Goal: Task Accomplishment & Management: Use online tool/utility

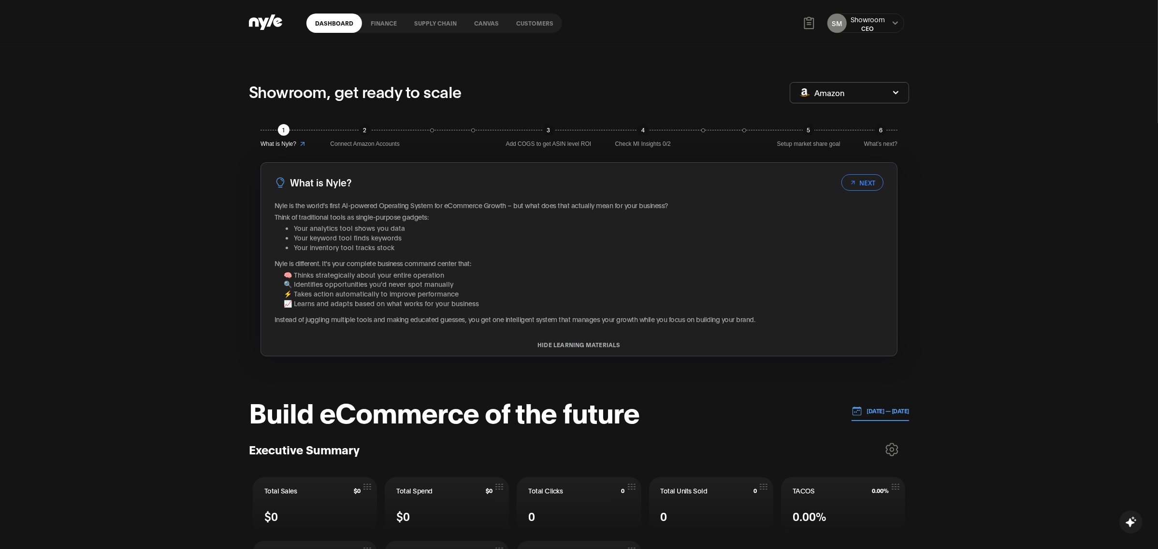
click at [476, 27] on link "Canvas" at bounding box center [486, 23] width 42 height 19
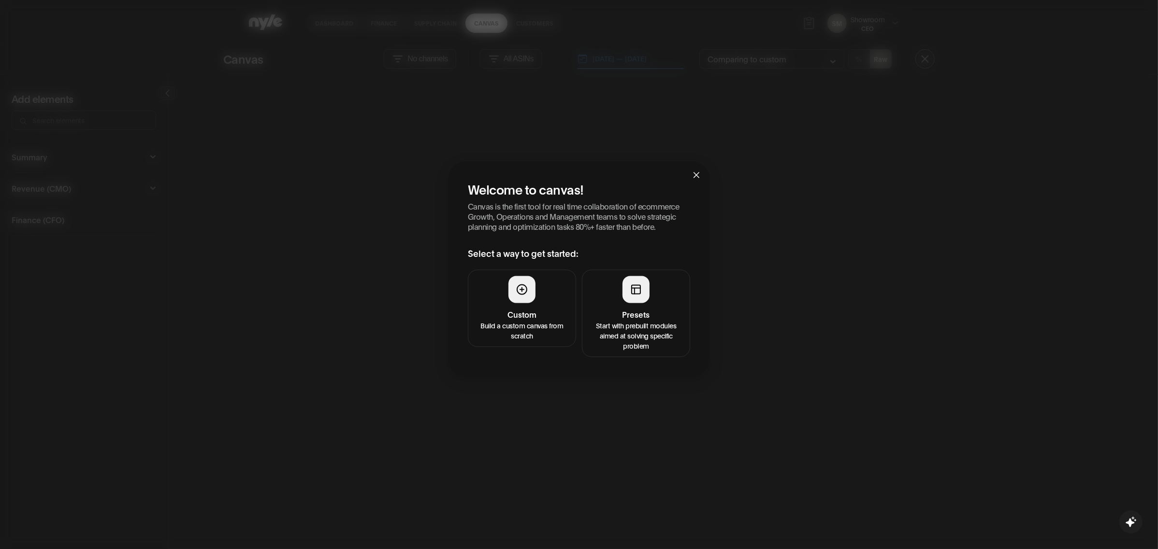
click at [627, 322] on p "Start with prebuilt modules aimed at solving specific problem" at bounding box center [636, 335] width 96 height 30
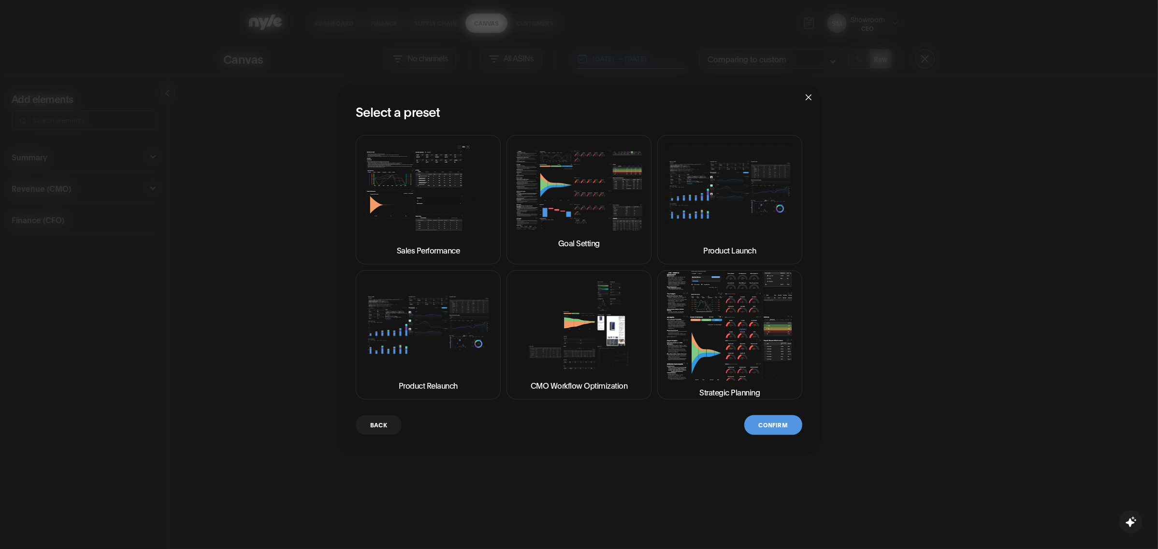
click at [730, 344] on img at bounding box center [729, 326] width 129 height 110
click at [774, 431] on button "Confirm" at bounding box center [773, 425] width 58 height 20
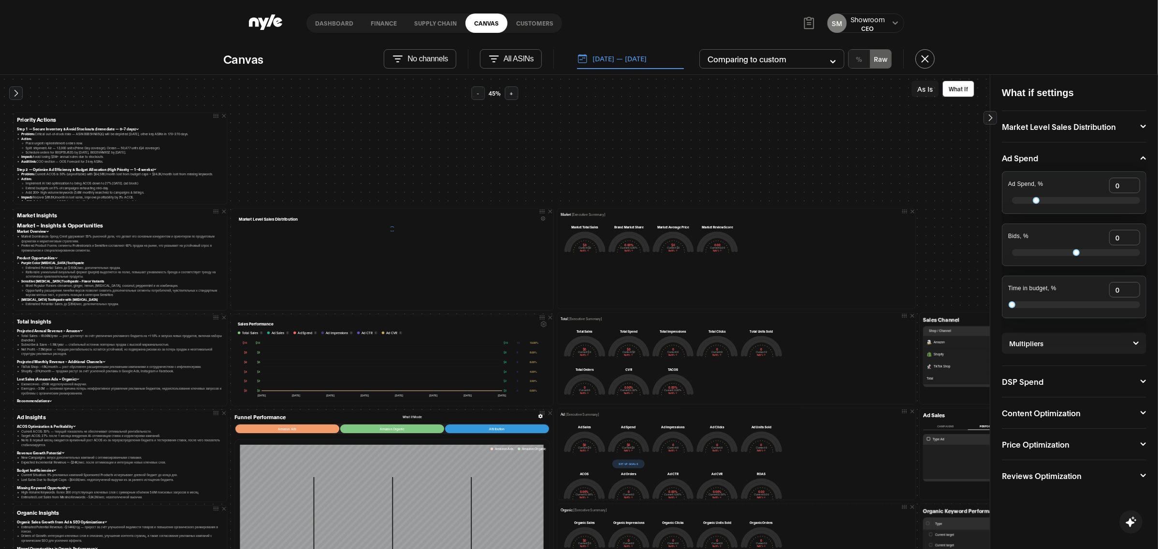
click at [479, 96] on button "-" at bounding box center [479, 93] width 14 height 14
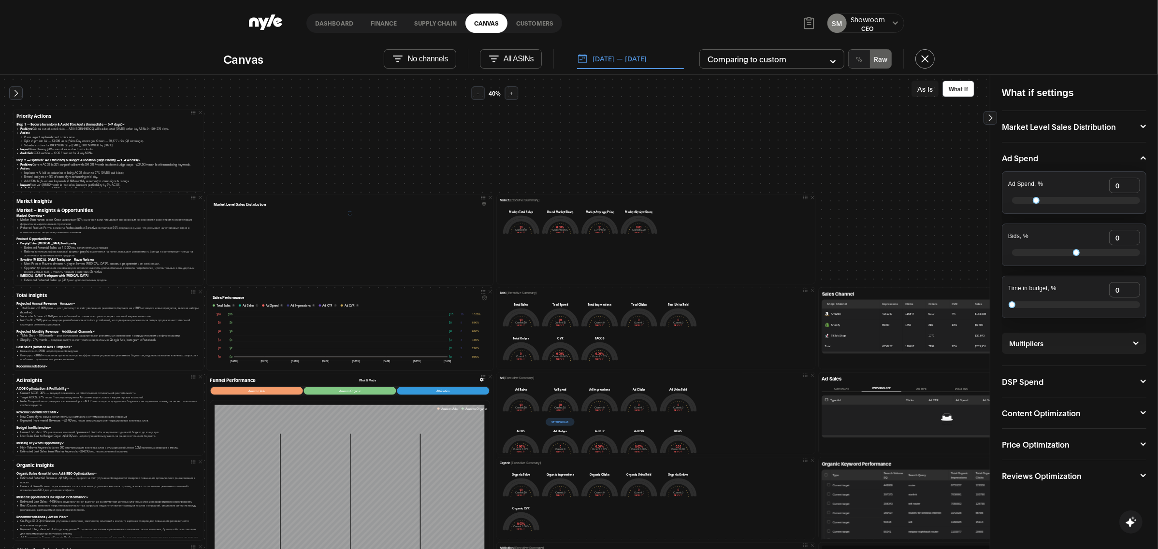
click at [479, 96] on button "-" at bounding box center [479, 93] width 14 height 14
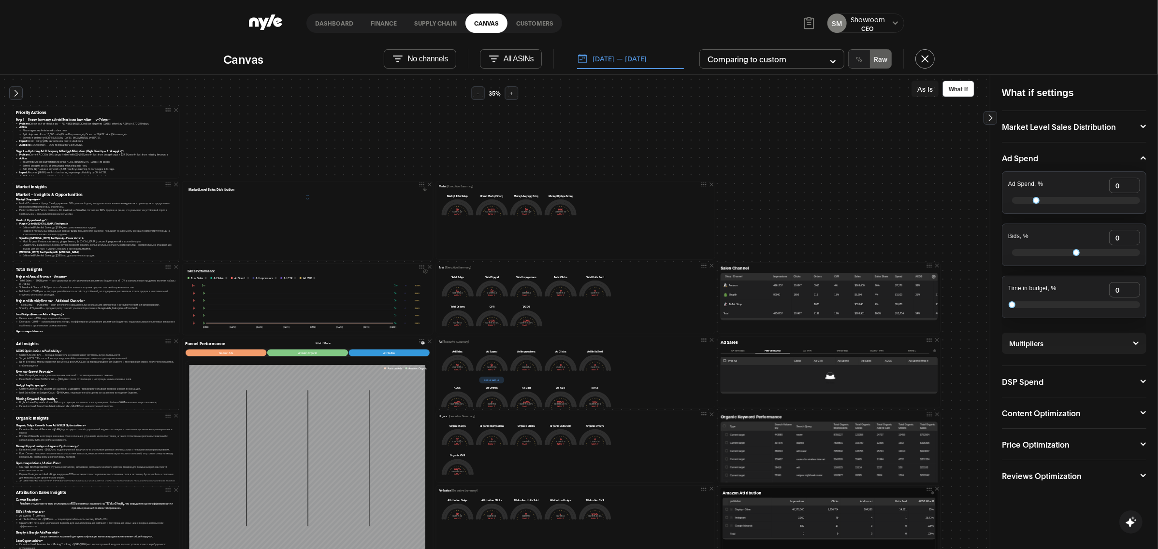
click at [479, 96] on button "-" at bounding box center [479, 93] width 14 height 14
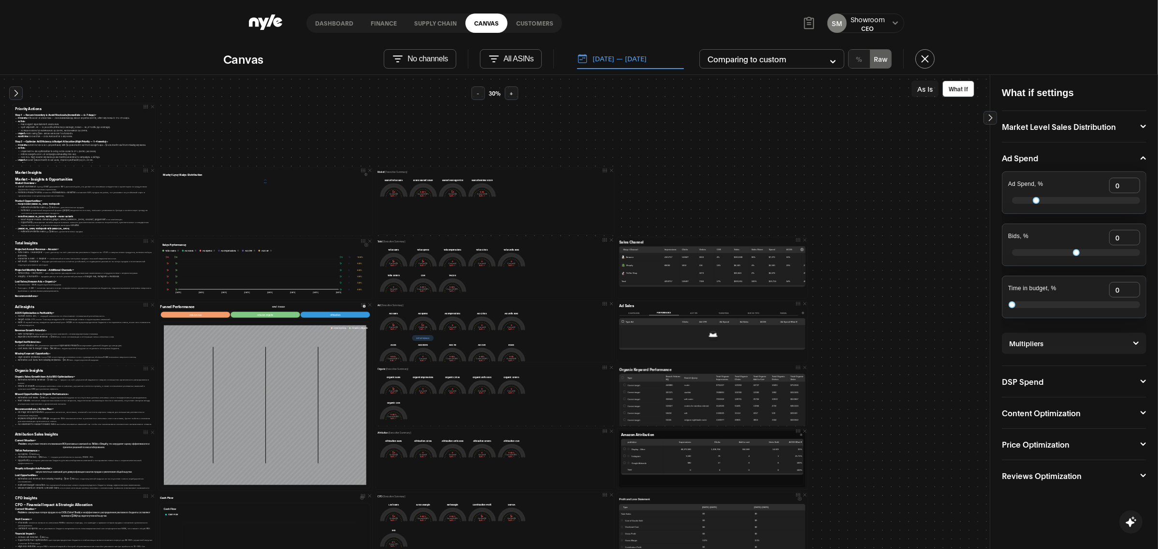
click at [897, 21] on icon at bounding box center [895, 23] width 6 height 6
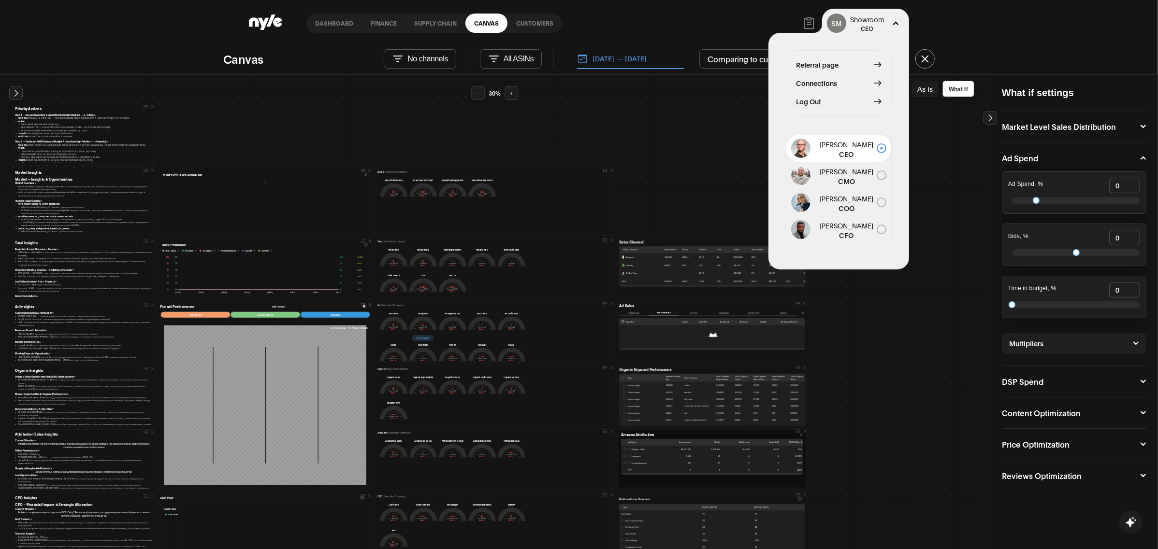
click at [666, 135] on div "Priority Actions Step 1 — Secure Inventory & Avoid Stockouts (Immediate — 0–7 d…" at bounding box center [737, 377] width 1450 height 583
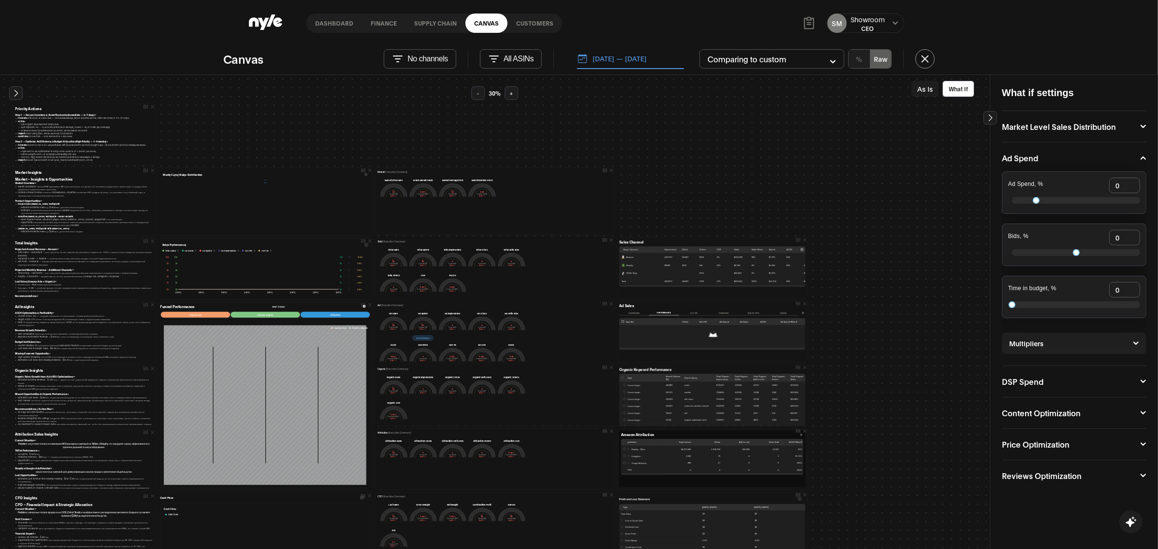
click at [525, 21] on link "Customers" at bounding box center [534, 23] width 55 height 19
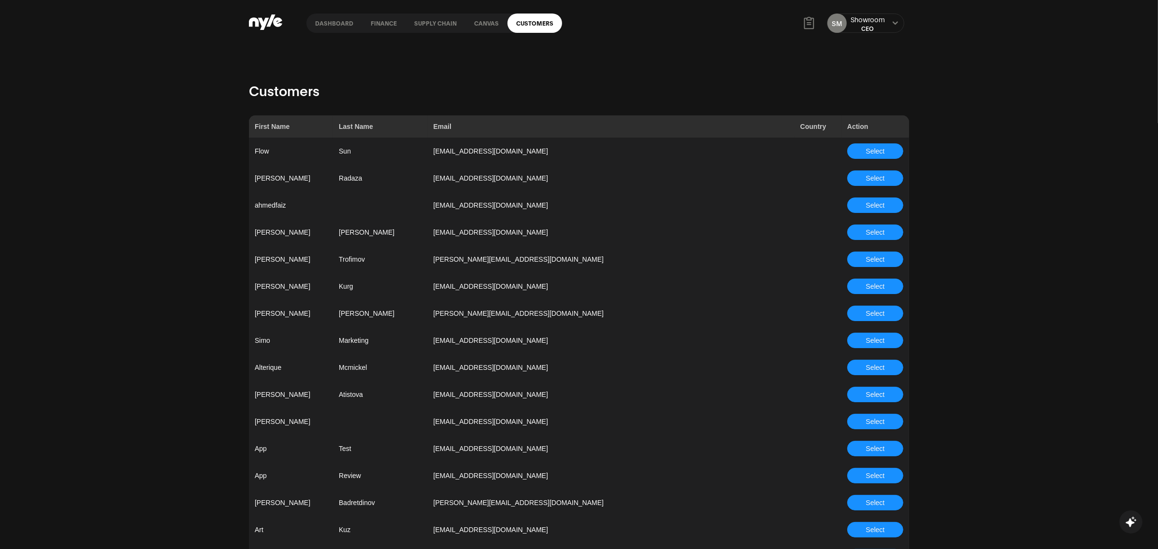
scroll to position [742, 0]
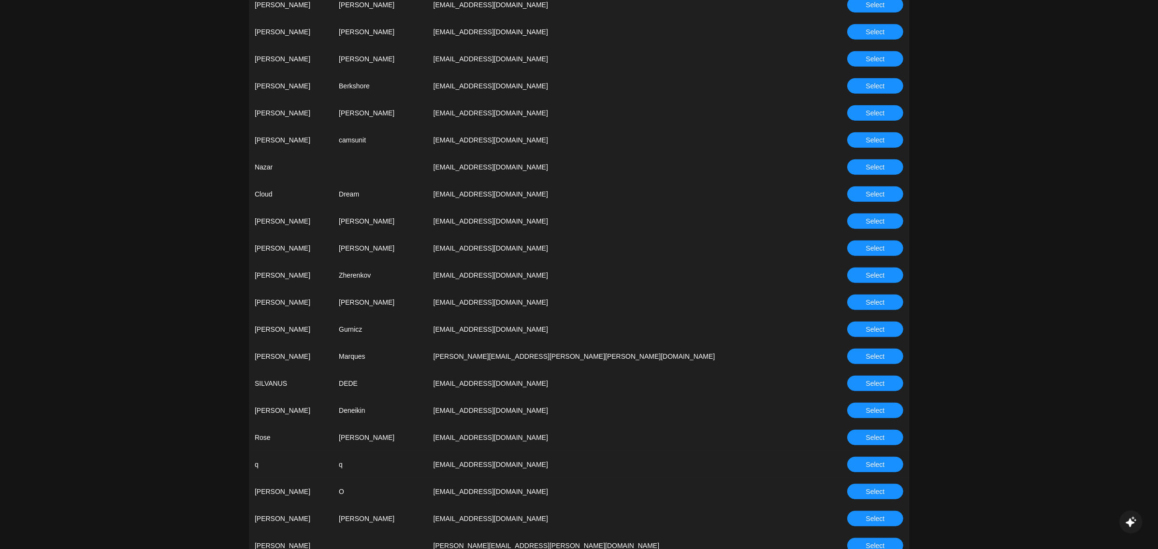
click at [871, 275] on span "Select" at bounding box center [875, 275] width 19 height 11
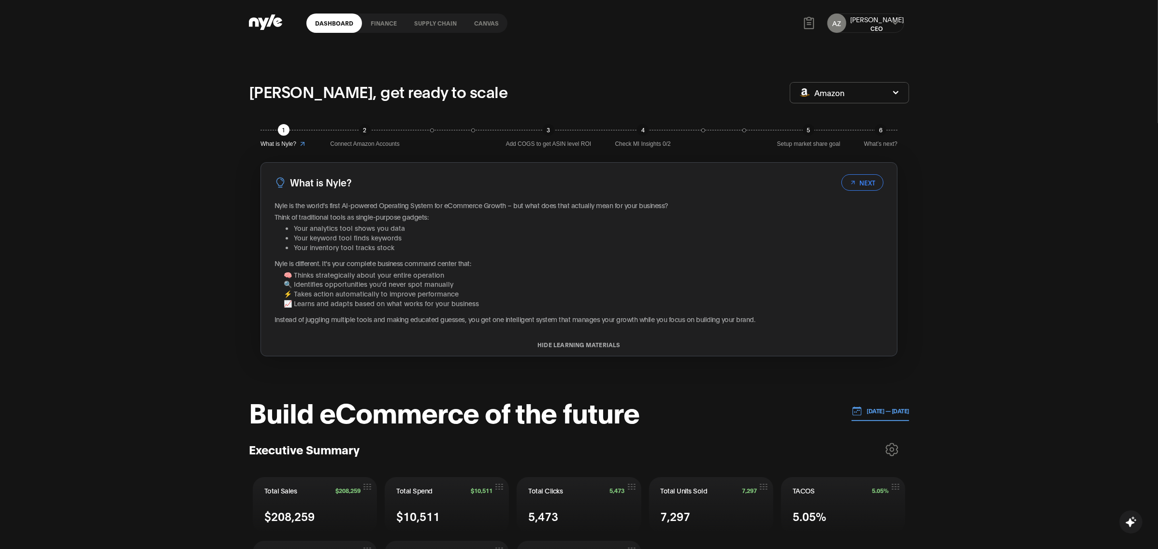
click at [486, 23] on link "Canvas" at bounding box center [486, 23] width 42 height 19
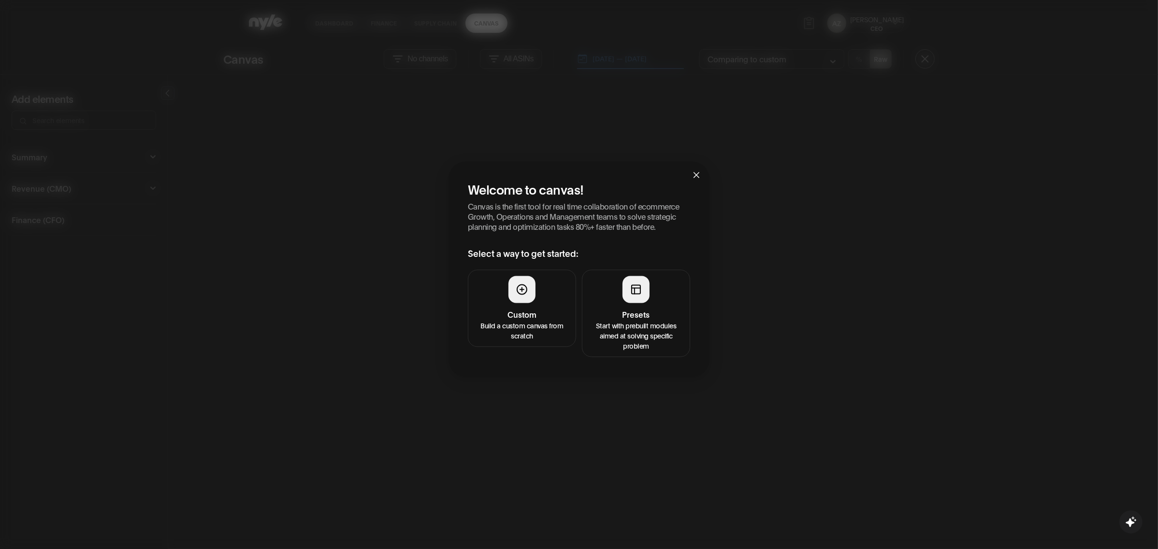
click at [637, 307] on button "Presets Start with prebuilt modules aimed at solving specific problem" at bounding box center [636, 313] width 108 height 87
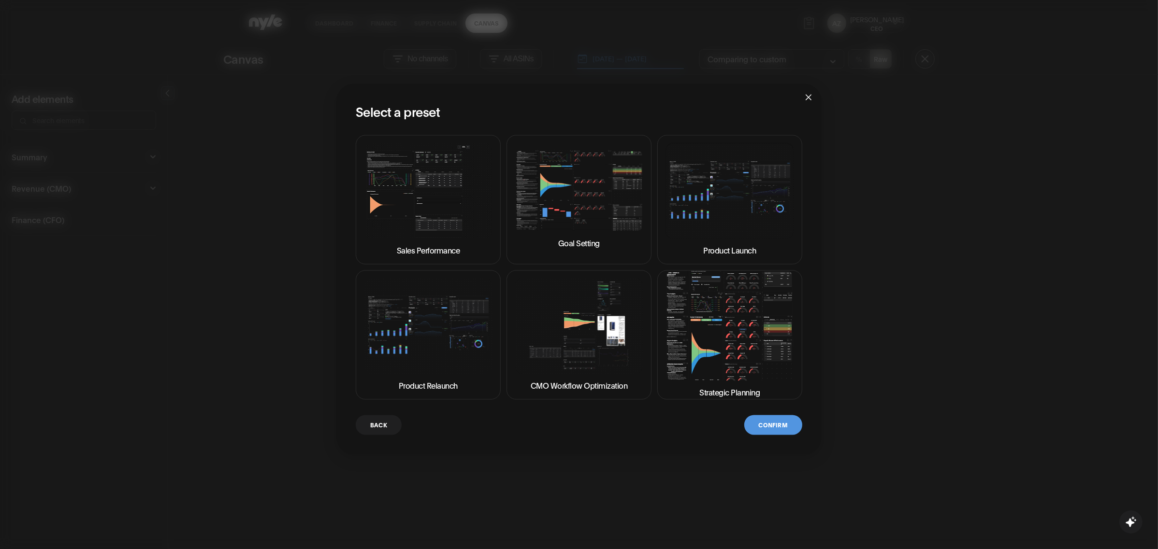
click at [728, 337] on img at bounding box center [729, 326] width 129 height 110
click at [779, 431] on button "Confirm" at bounding box center [773, 425] width 58 height 20
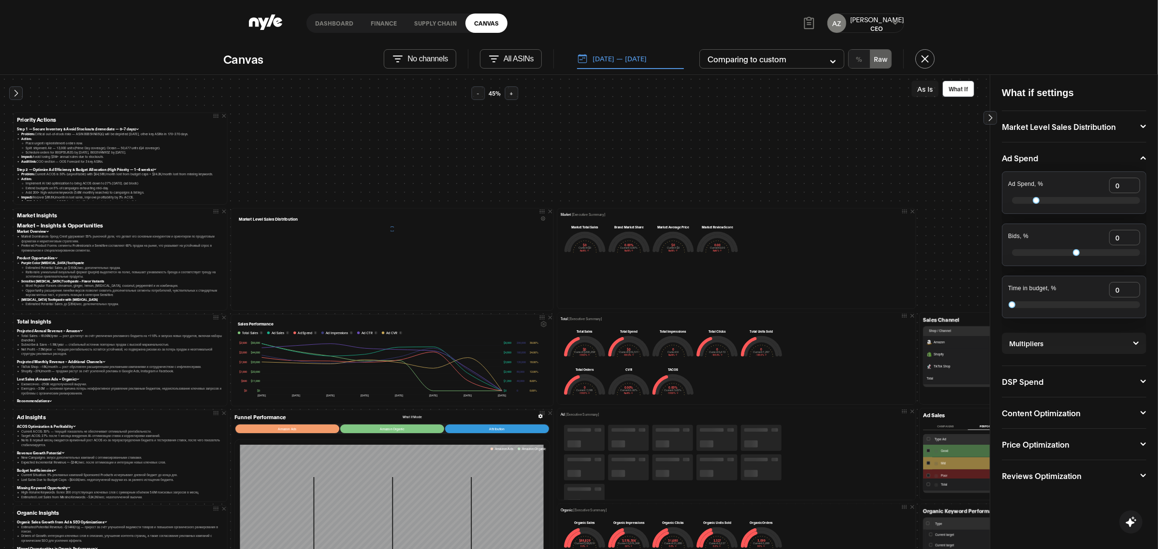
click at [923, 86] on button "As Is" at bounding box center [924, 89] width 27 height 16
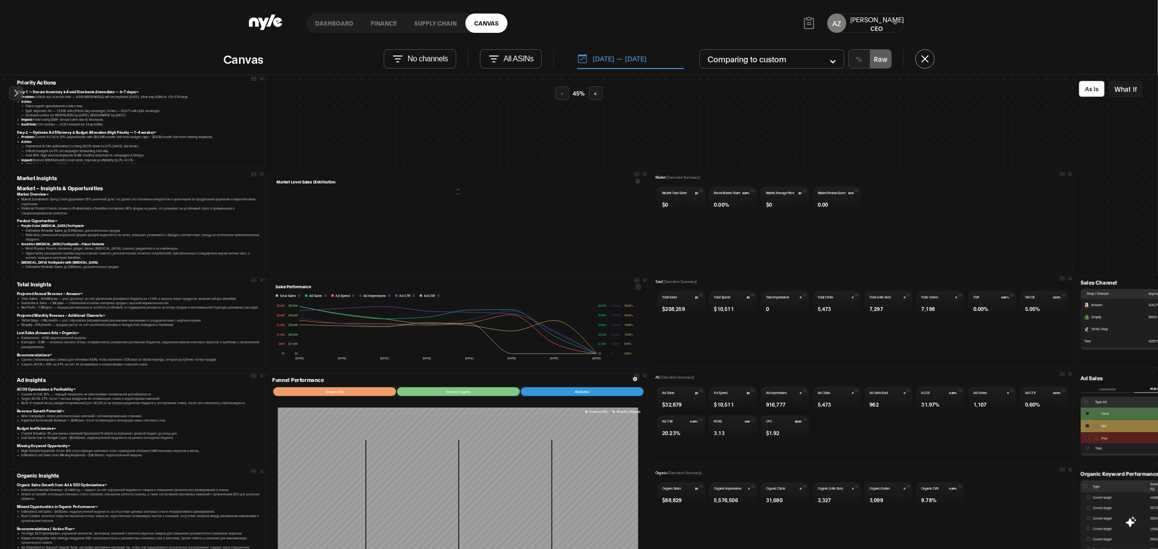
scroll to position [46, 0]
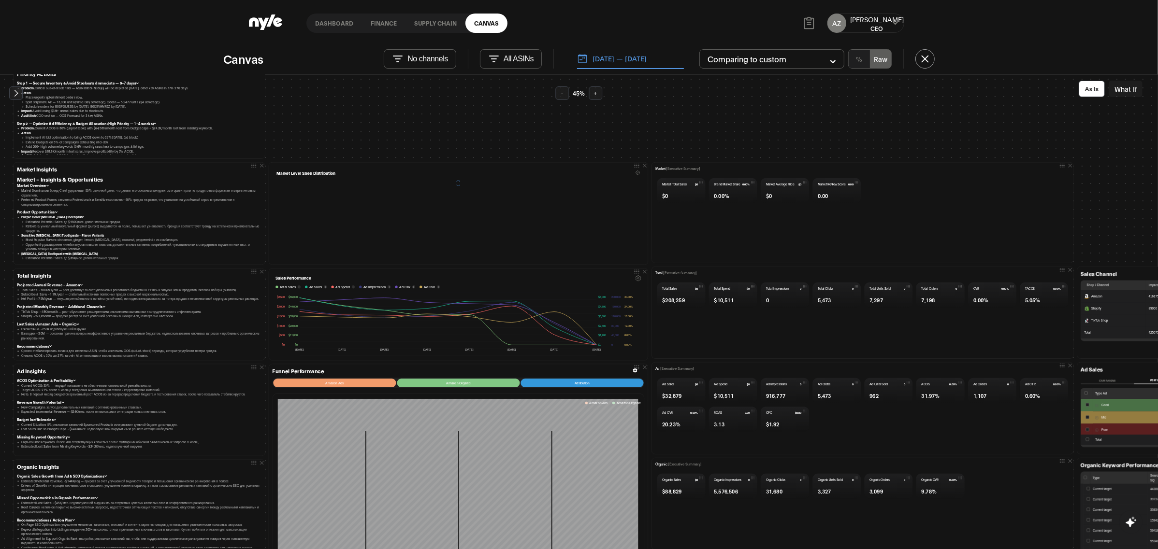
click at [557, 95] on button "-" at bounding box center [563, 93] width 14 height 14
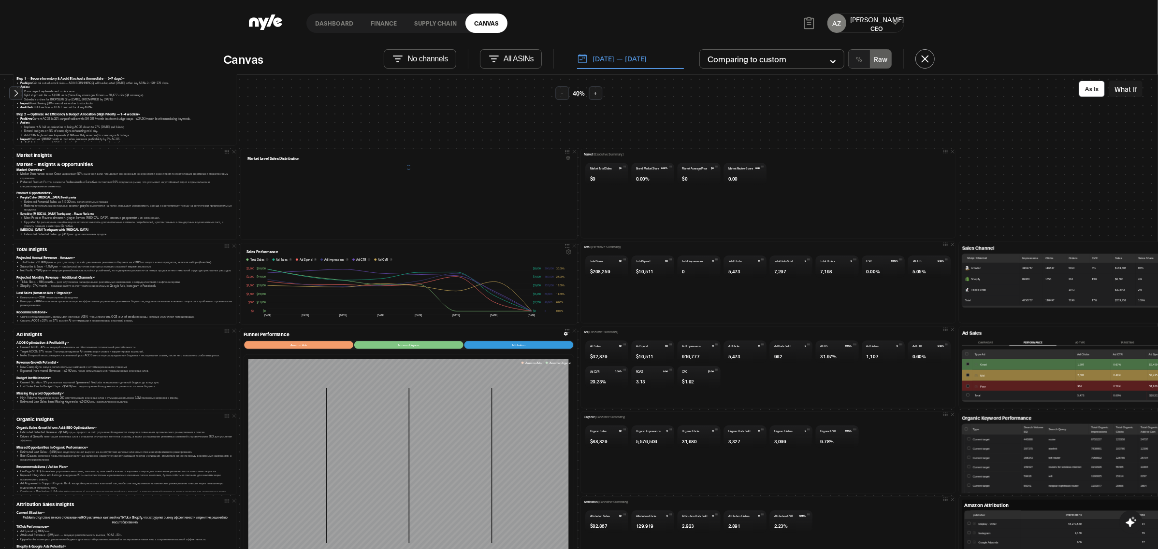
click at [557, 95] on button "-" at bounding box center [563, 93] width 14 height 14
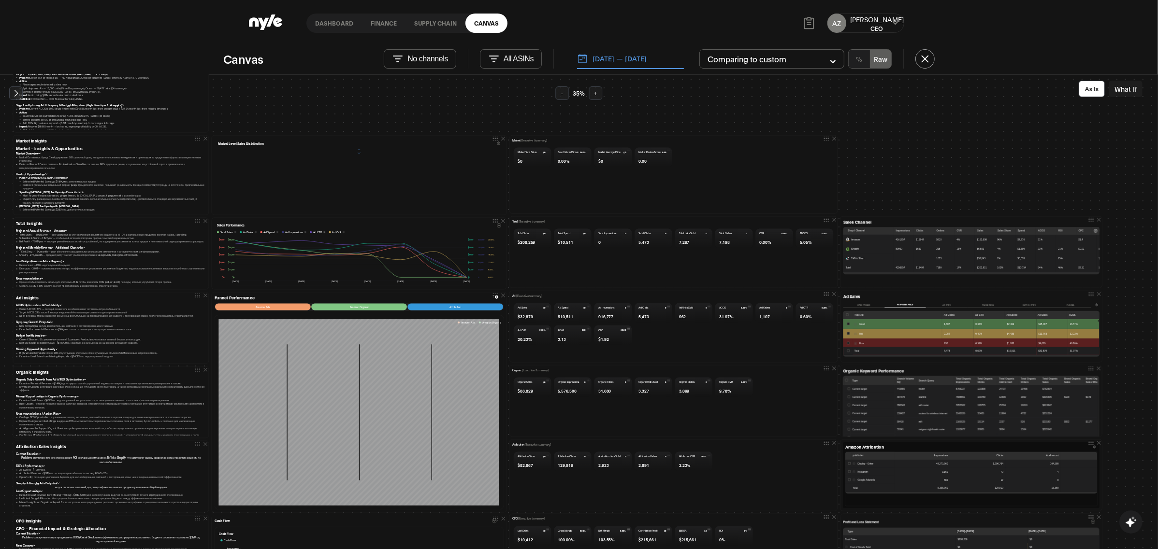
click at [557, 95] on button "-" at bounding box center [563, 93] width 14 height 14
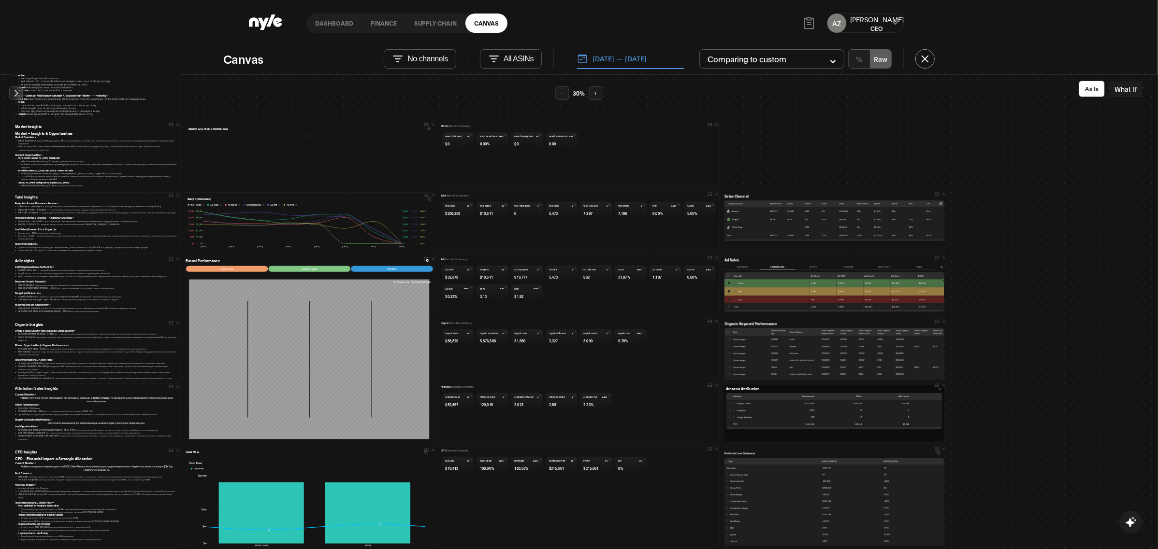
click at [557, 95] on button "-" at bounding box center [563, 93] width 14 height 14
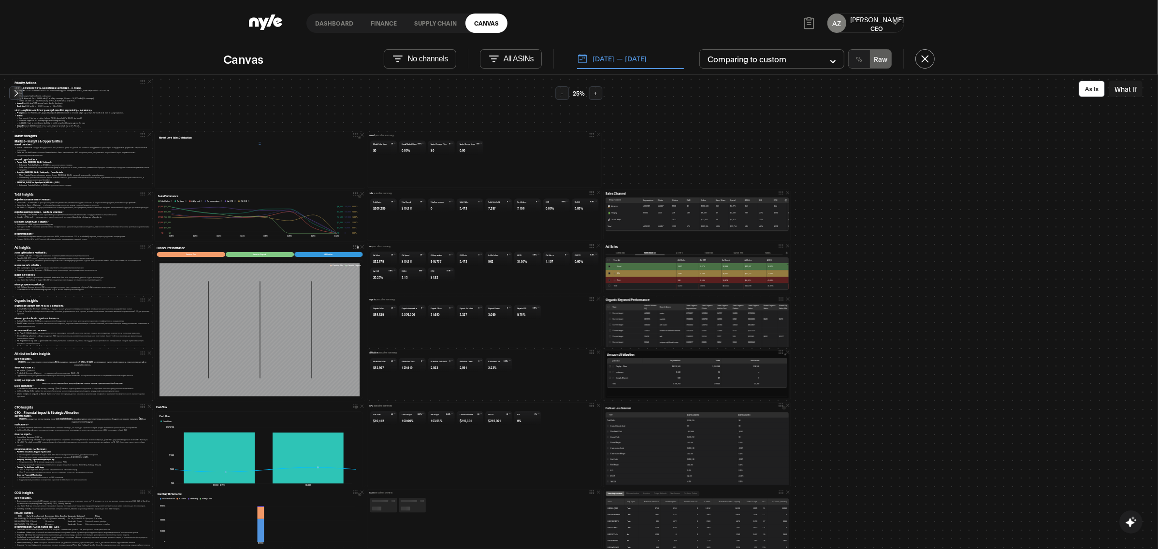
scroll to position [18, 0]
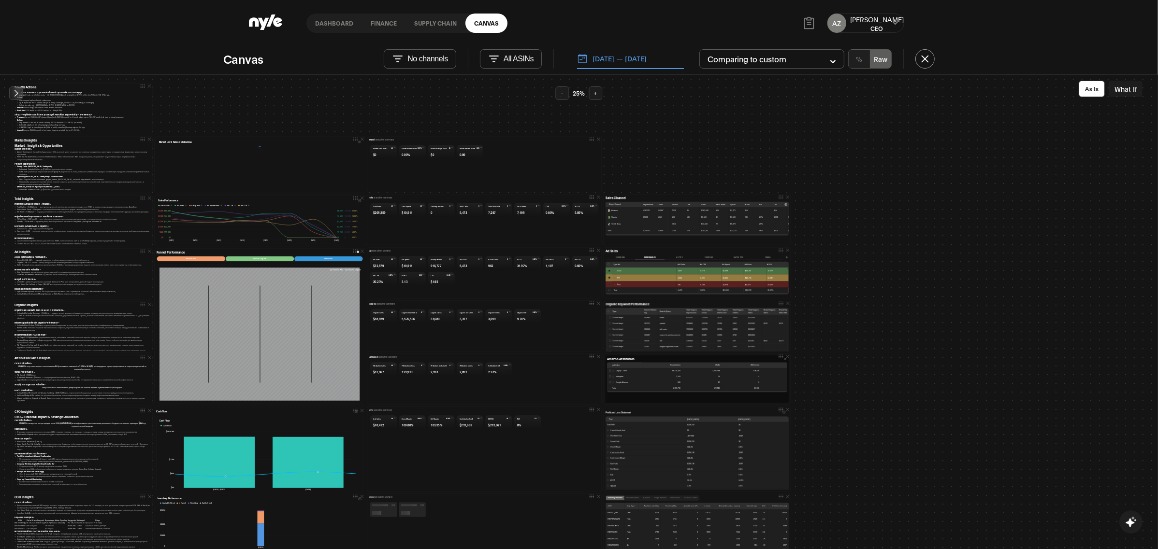
click at [621, 60] on button "[DATE] — [DATE]" at bounding box center [630, 59] width 107 height 20
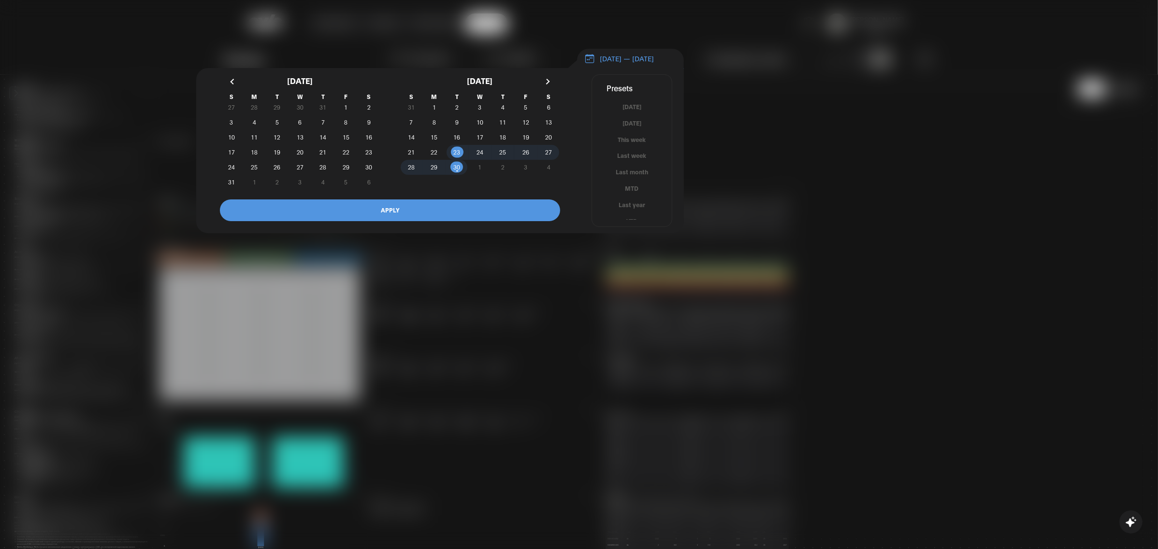
scroll to position [5, 0]
click at [629, 187] on button "MTD" at bounding box center [632, 183] width 80 height 9
click at [473, 221] on button "APPLY" at bounding box center [390, 211] width 340 height 22
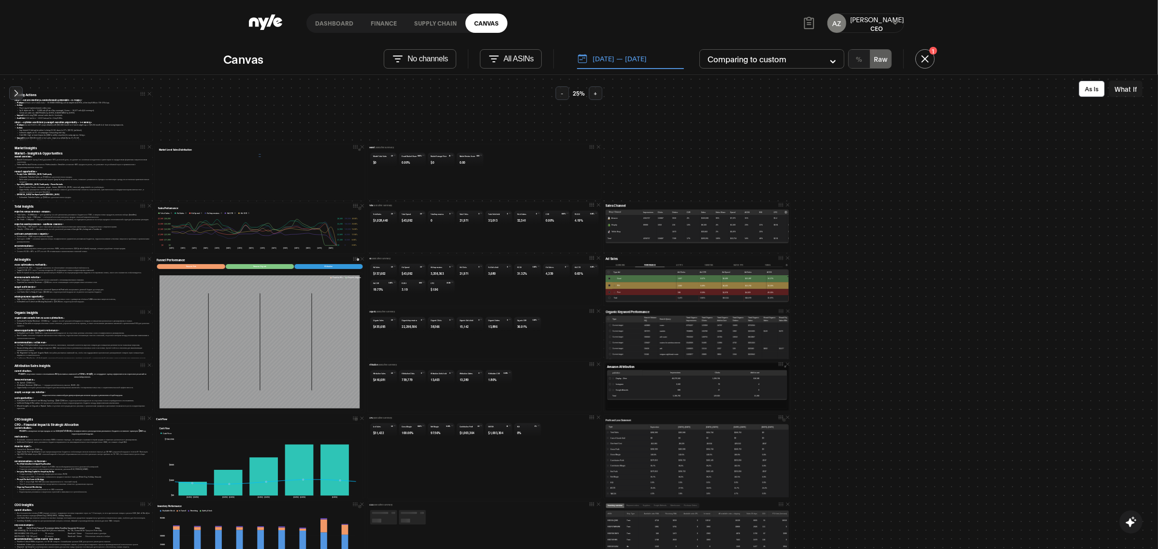
scroll to position [3, 0]
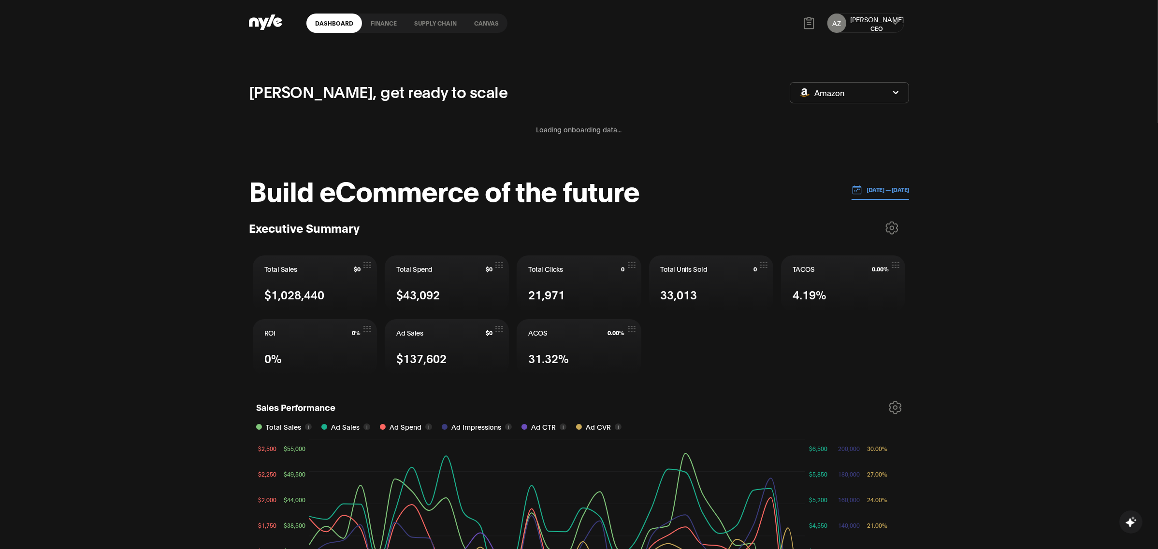
scroll to position [121, 0]
click at [484, 28] on link "Canvas" at bounding box center [486, 23] width 42 height 19
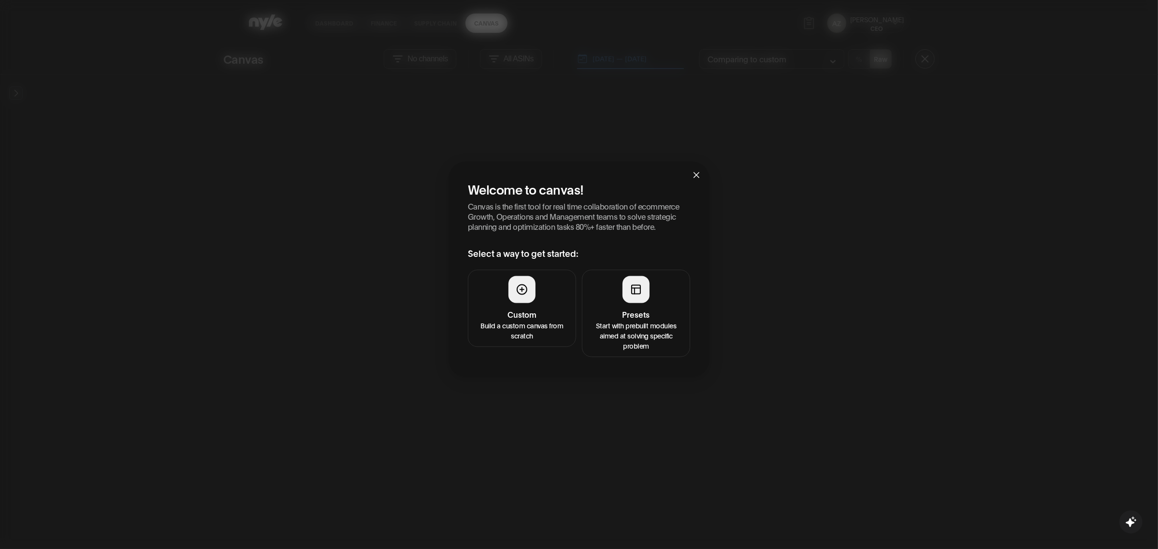
click at [649, 303] on button "Presets Start with prebuilt modules aimed at solving specific problem" at bounding box center [636, 313] width 108 height 87
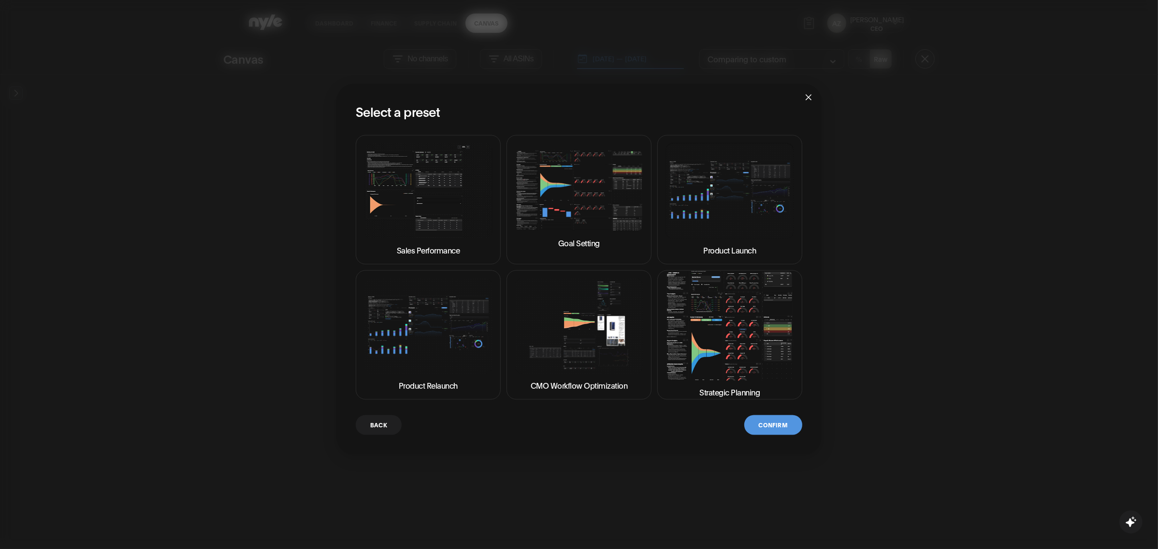
click at [698, 337] on img at bounding box center [729, 326] width 129 height 110
click at [778, 426] on button "Confirm" at bounding box center [773, 425] width 58 height 20
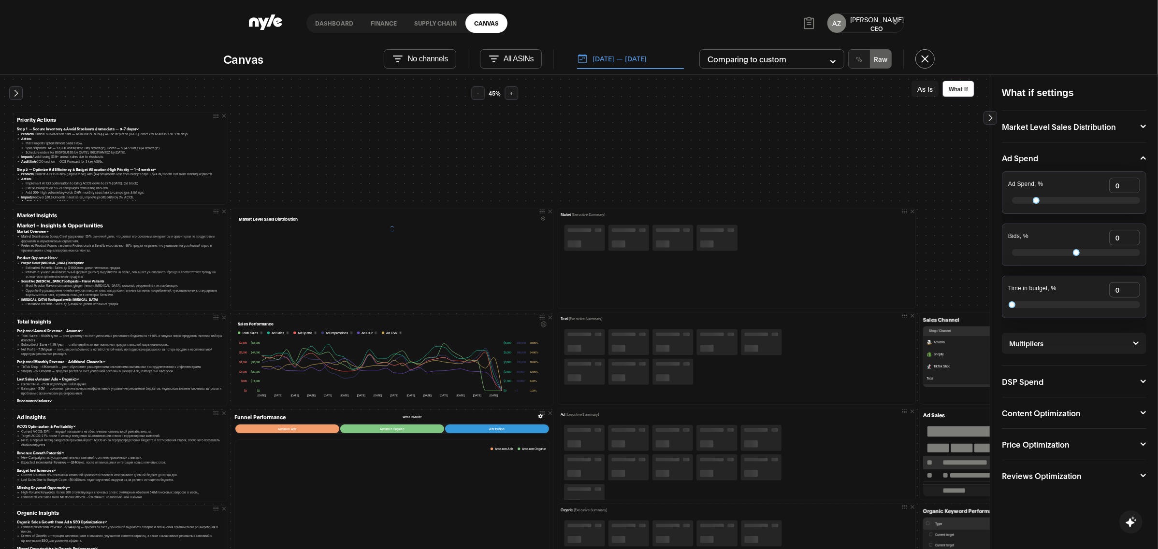
click at [514, 91] on button "+" at bounding box center [512, 93] width 14 height 14
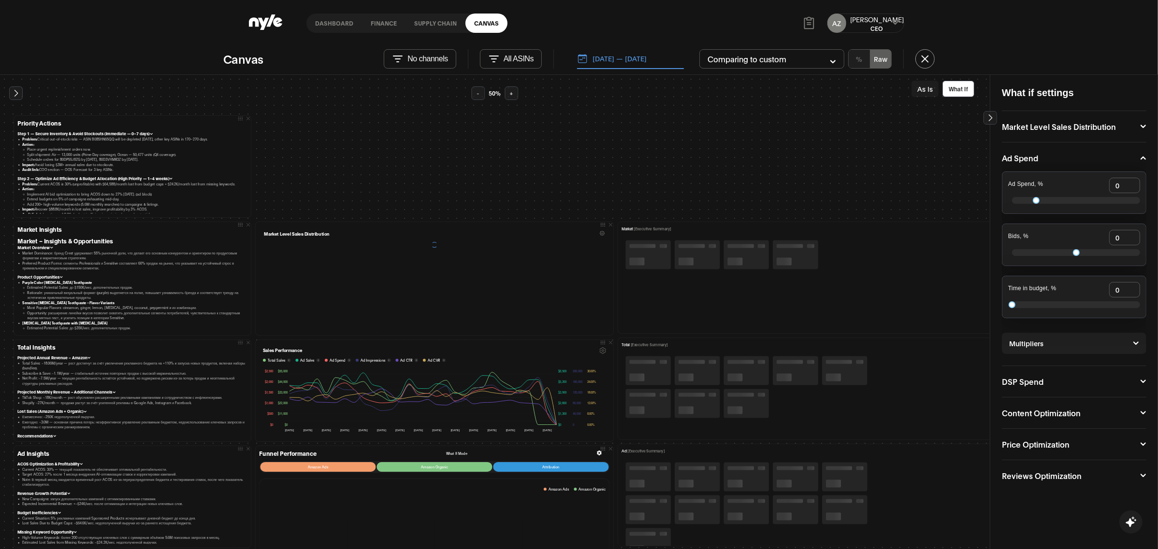
click at [514, 91] on button "+" at bounding box center [512, 93] width 14 height 14
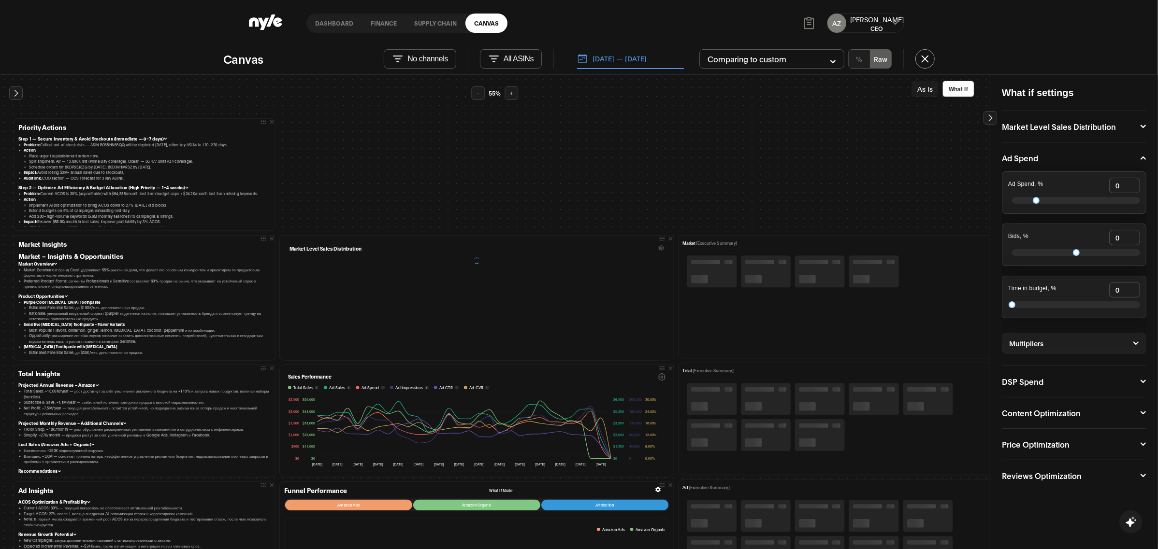
click at [514, 91] on button "+" at bounding box center [512, 93] width 14 height 14
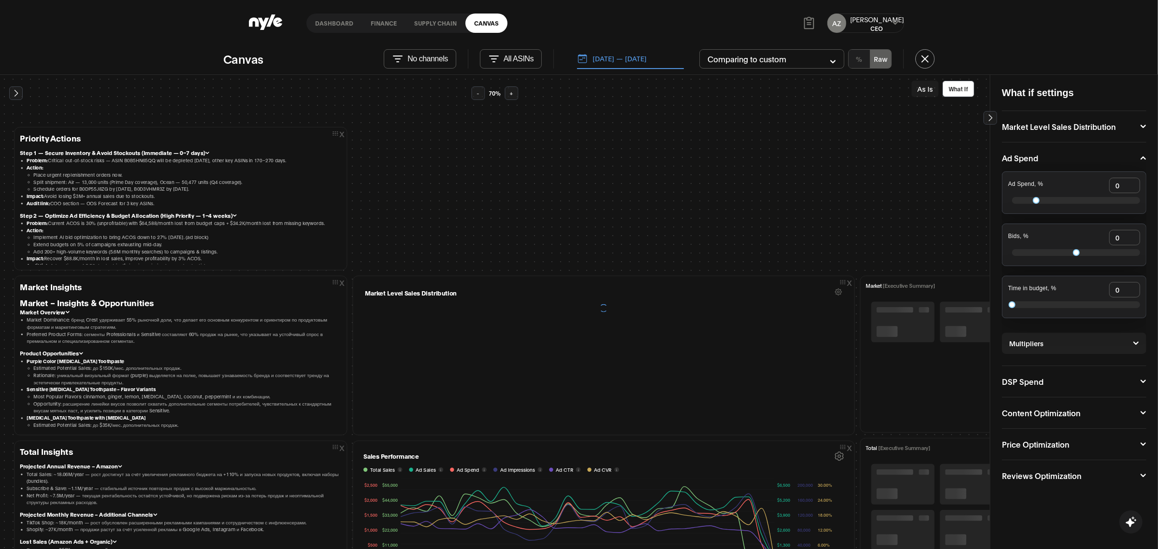
click at [514, 91] on button "+" at bounding box center [512, 93] width 14 height 14
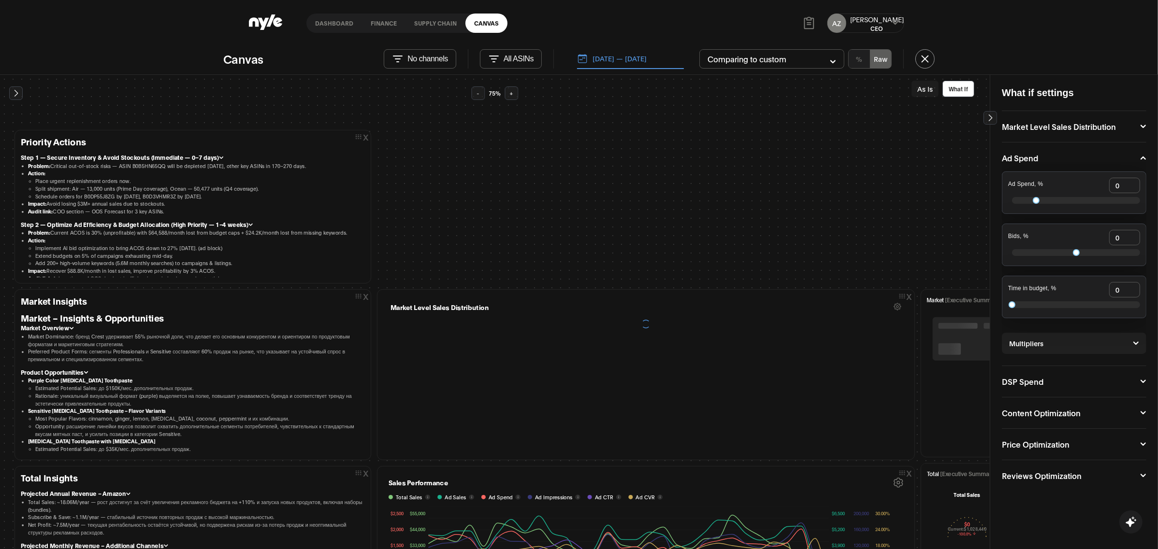
click at [514, 91] on button "+" at bounding box center [512, 93] width 14 height 14
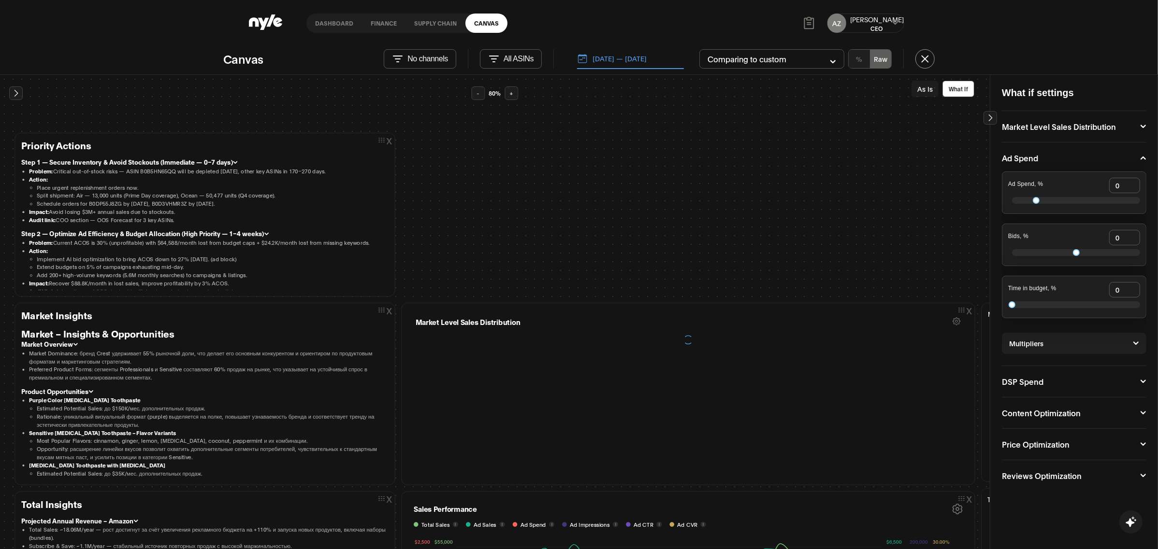
click at [233, 162] on icon at bounding box center [235, 162] width 4 height 2
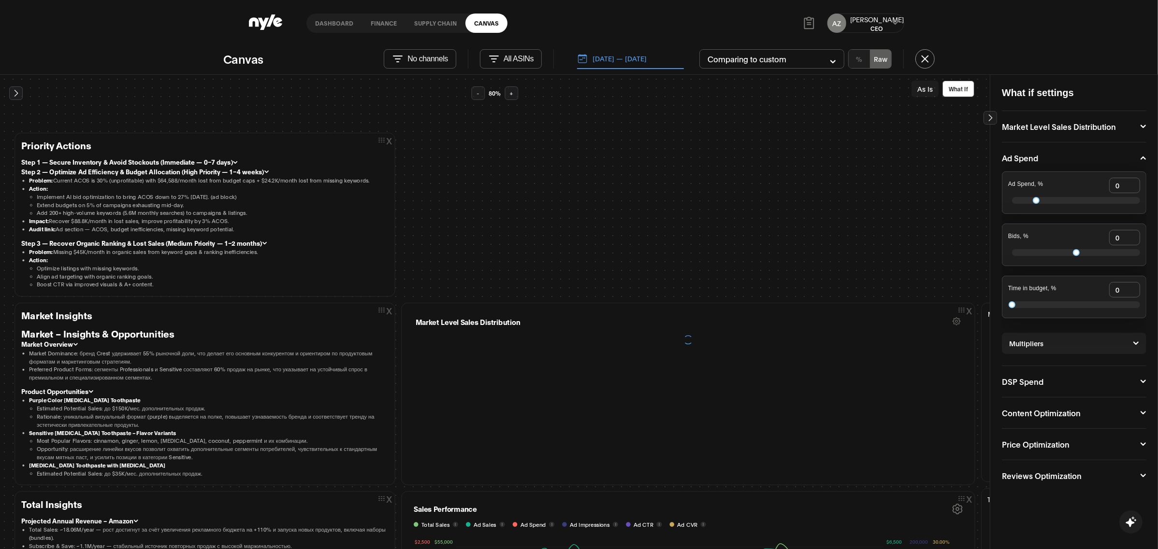
click at [264, 170] on icon at bounding box center [266, 172] width 5 height 5
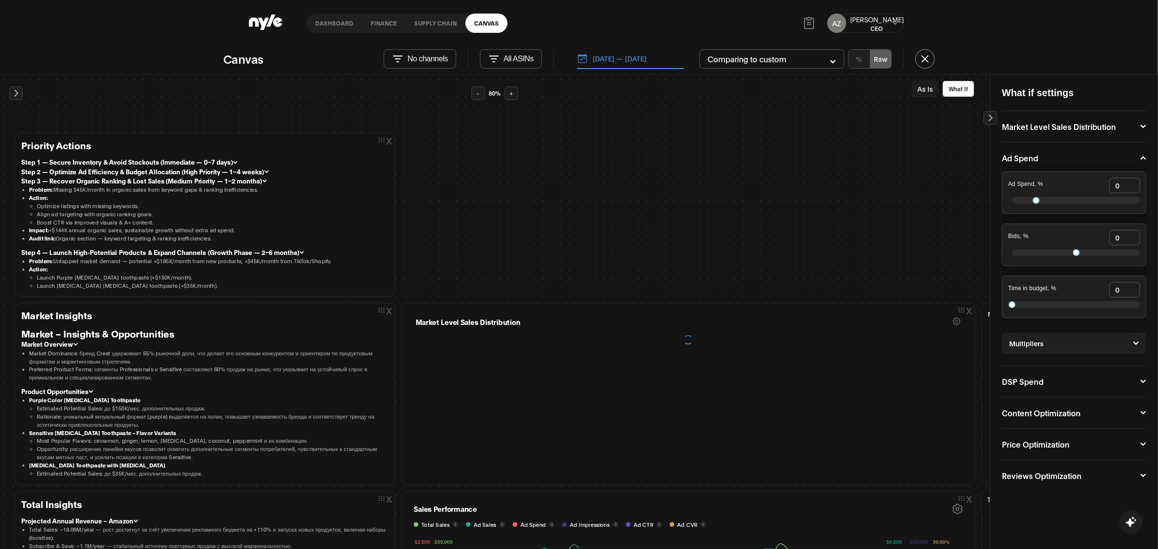
click at [263, 182] on icon at bounding box center [264, 181] width 5 height 5
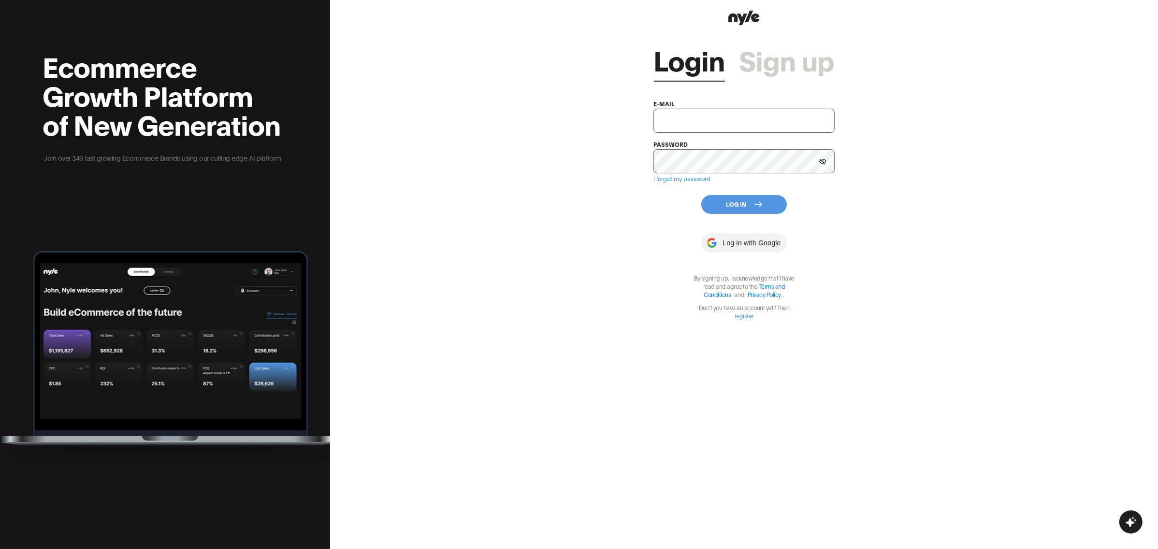
type input "showroom@nyle.ai"
click at [735, 203] on button "Log In" at bounding box center [744, 204] width 86 height 19
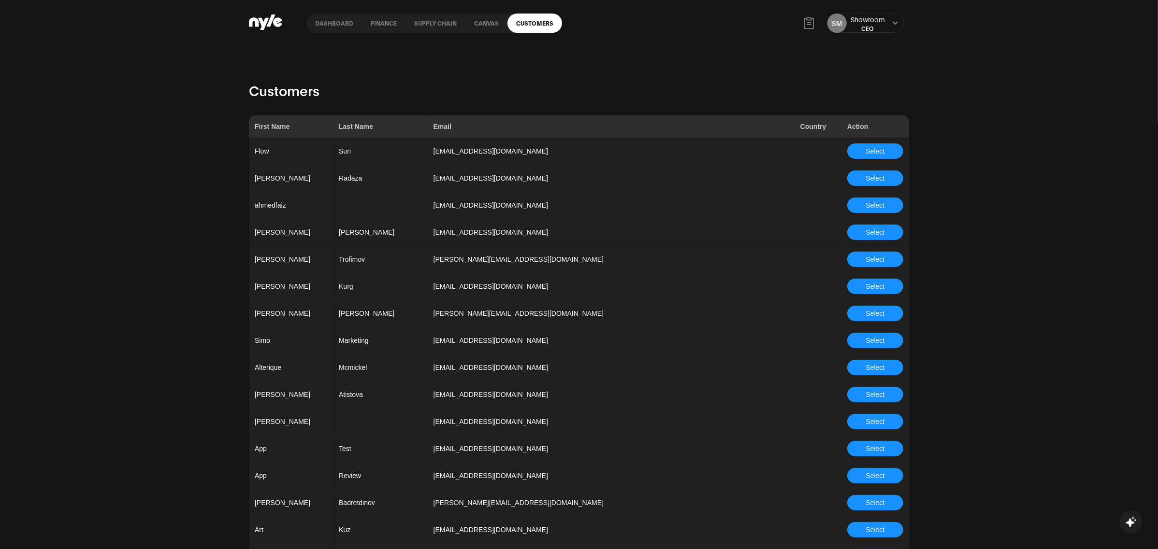
scroll to position [769, 0]
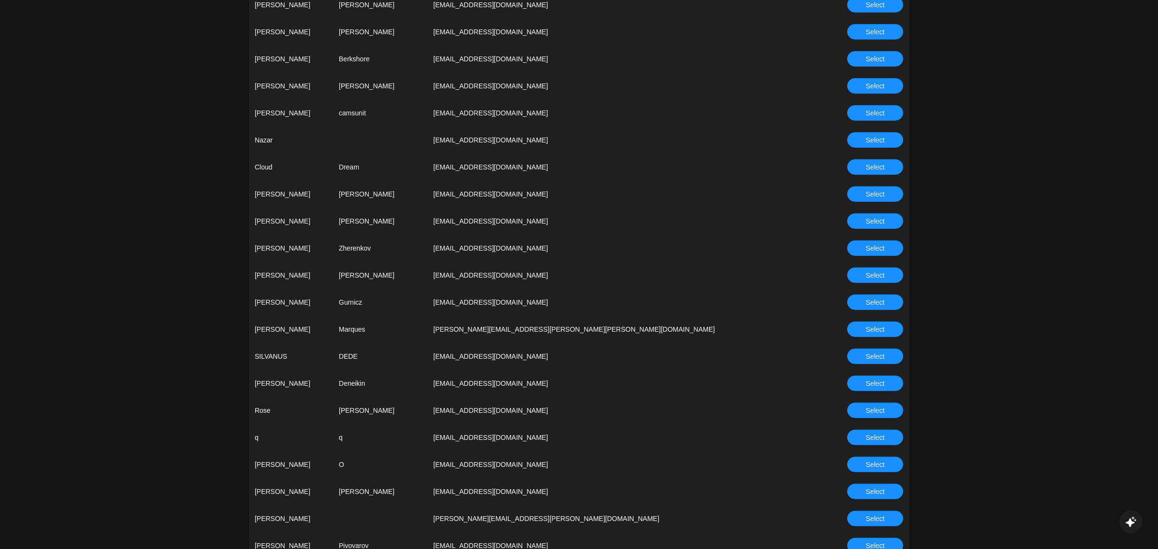
click at [866, 273] on span "Select" at bounding box center [875, 275] width 19 height 11
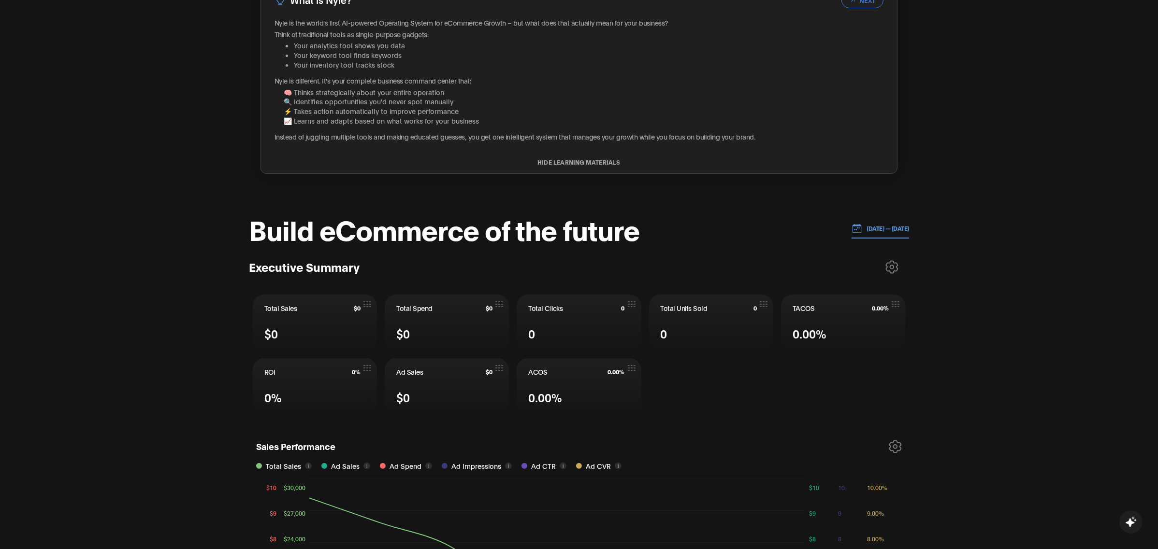
scroll to position [193, 0]
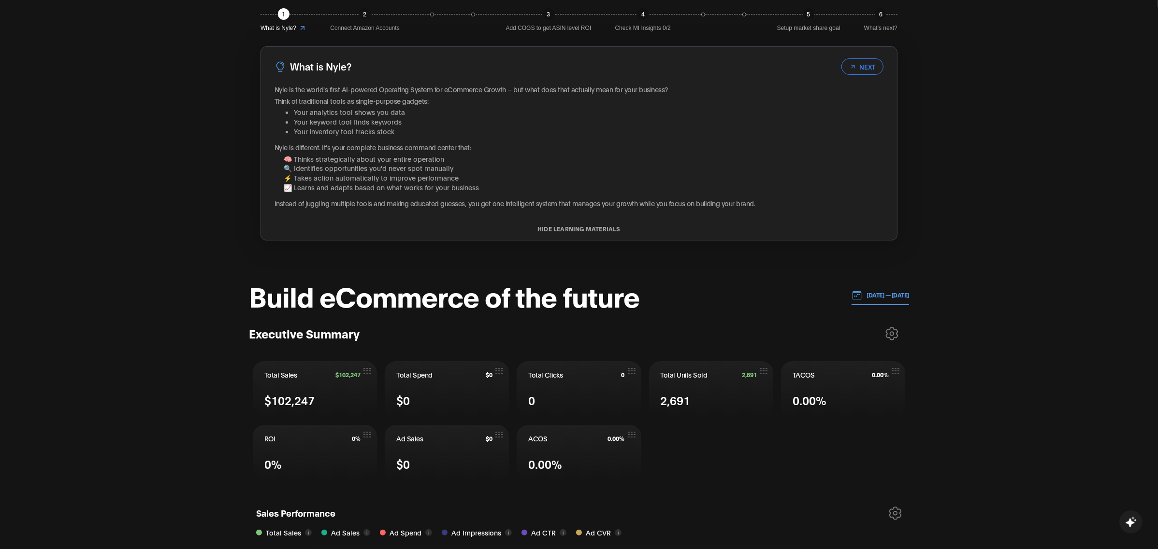
scroll to position [116, 0]
click at [880, 290] on p "[DATE] — [DATE]" at bounding box center [885, 294] width 47 height 9
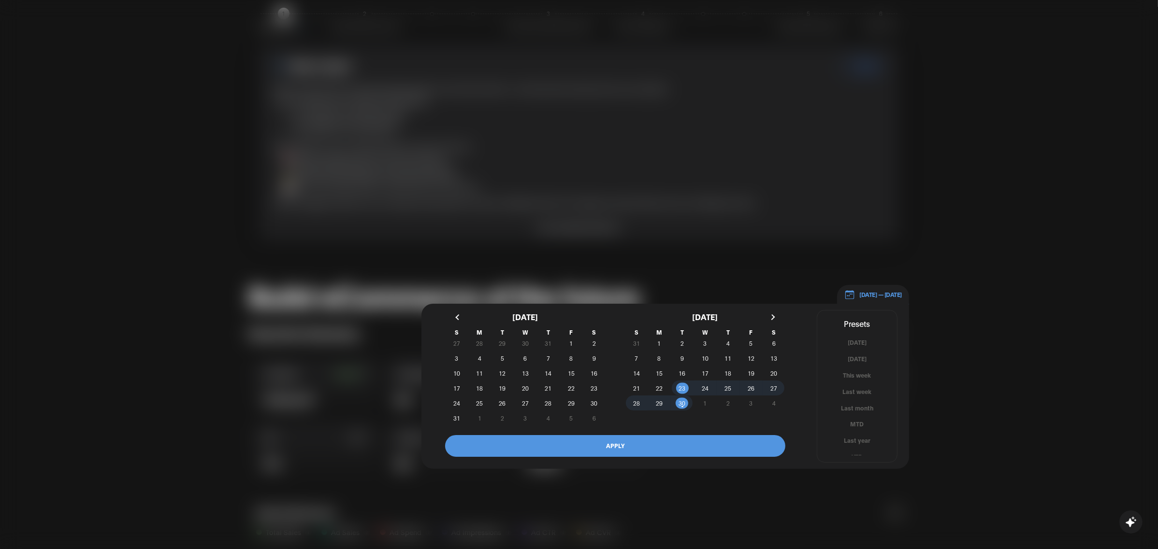
scroll to position [5, 0]
click at [853, 451] on button "YTD" at bounding box center [857, 451] width 80 height 9
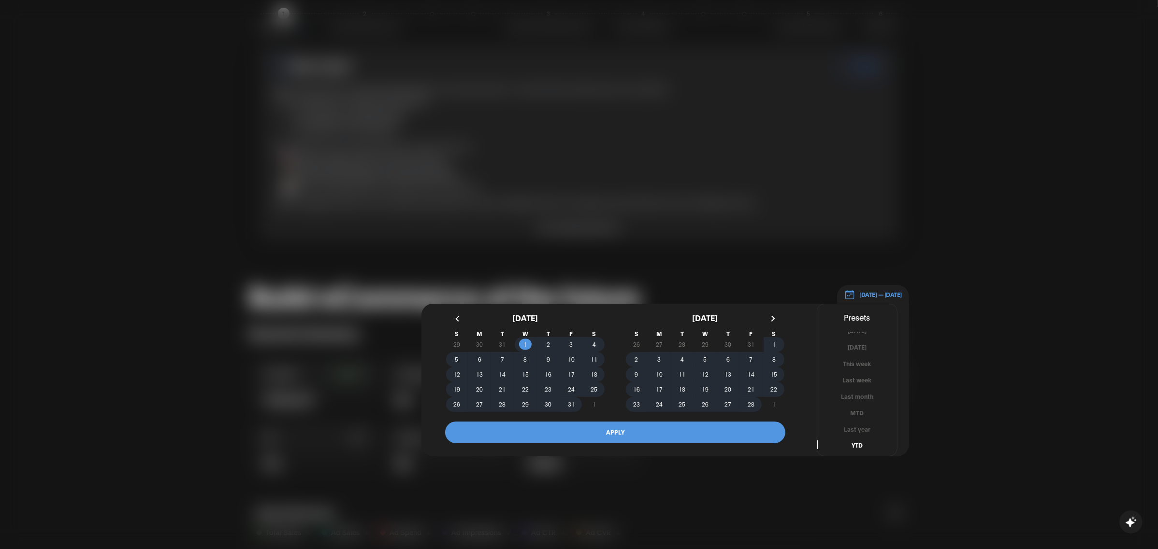
click at [623, 430] on button "APPLY" at bounding box center [615, 433] width 340 height 22
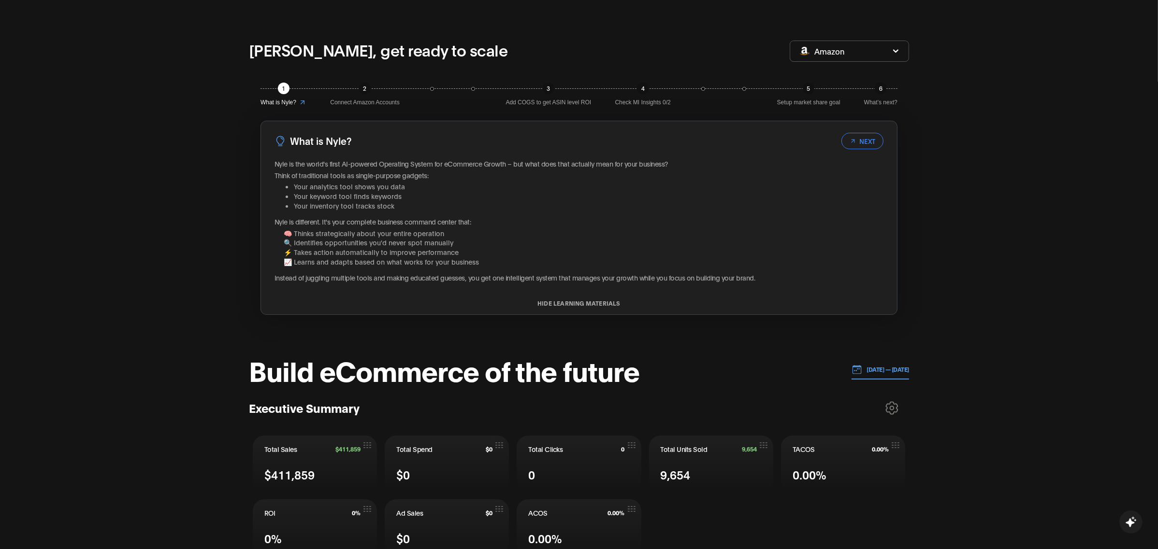
scroll to position [0, 0]
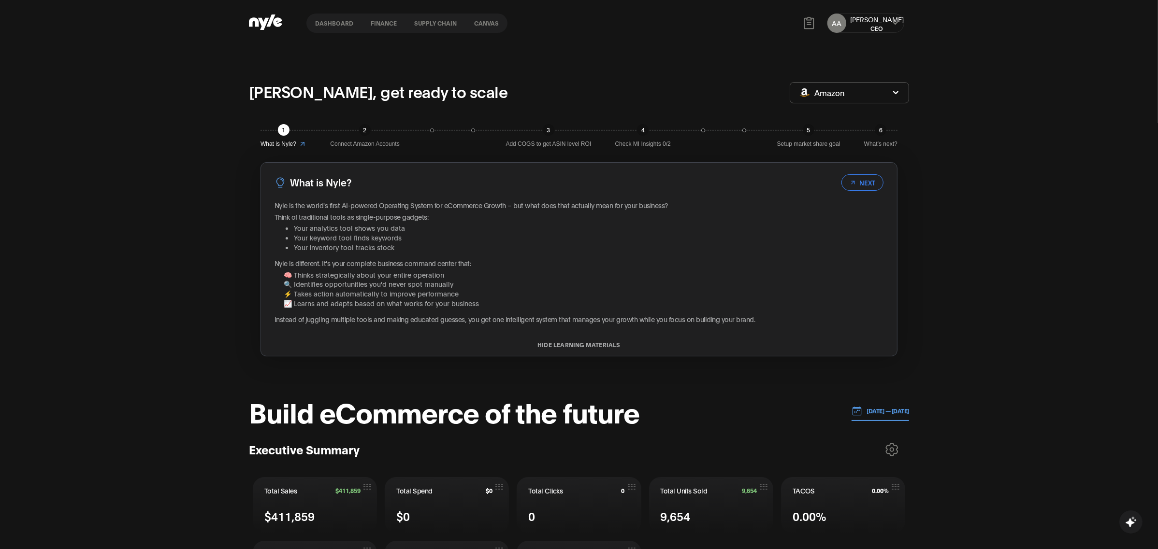
click at [491, 20] on button "Canvas" at bounding box center [486, 23] width 42 height 7
click at [475, 24] on button "Canvas" at bounding box center [486, 23] width 42 height 7
click at [478, 22] on button "Canvas" at bounding box center [486, 23] width 42 height 7
click at [473, 17] on nav "Dashboard finance Supply chain Canvas" at bounding box center [406, 23] width 201 height 19
click at [483, 22] on button "Canvas" at bounding box center [486, 23] width 42 height 7
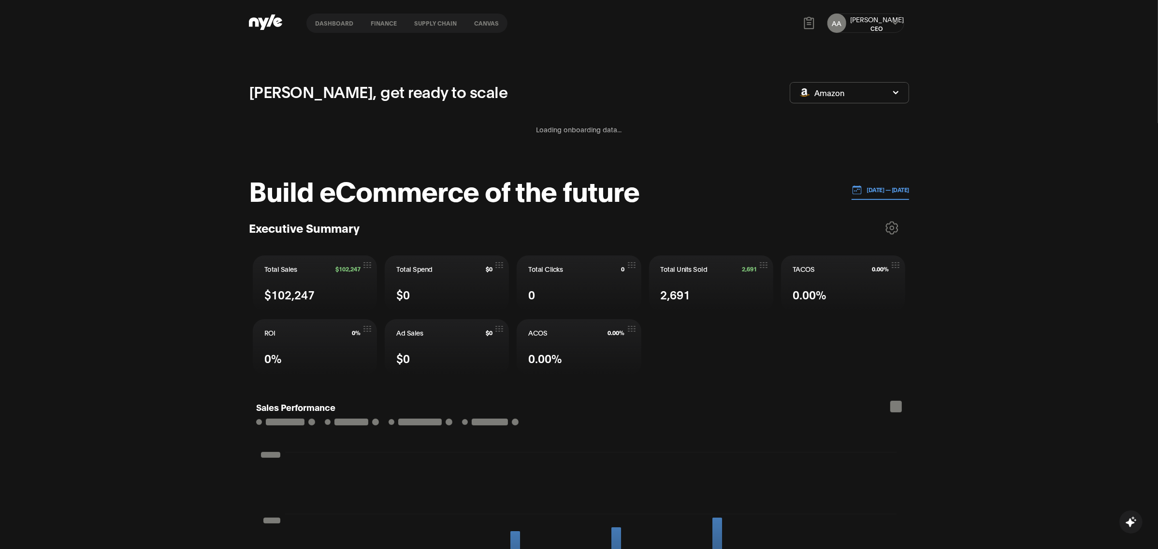
click at [480, 23] on button "Canvas" at bounding box center [486, 23] width 42 height 7
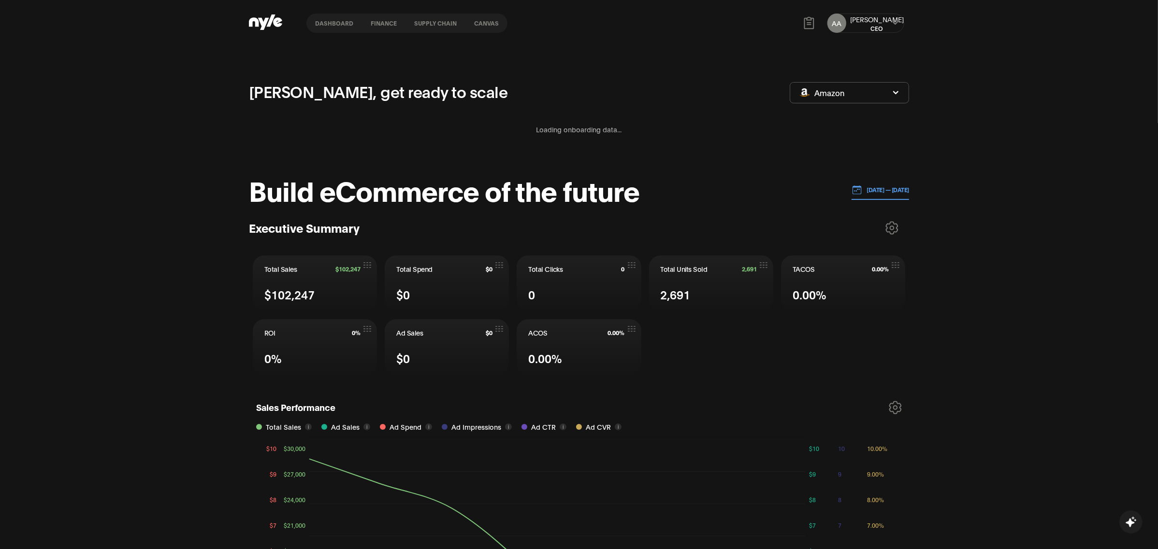
click at [484, 20] on button "Canvas" at bounding box center [486, 23] width 42 height 7
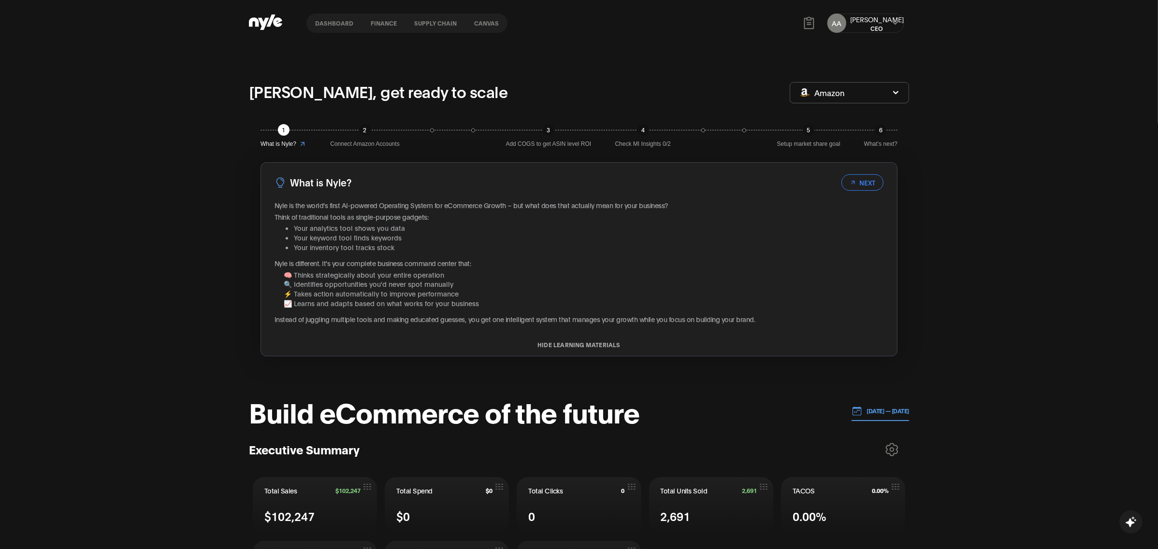
click at [481, 21] on button "Canvas" at bounding box center [486, 23] width 42 height 7
